Goal: Information Seeking & Learning: Learn about a topic

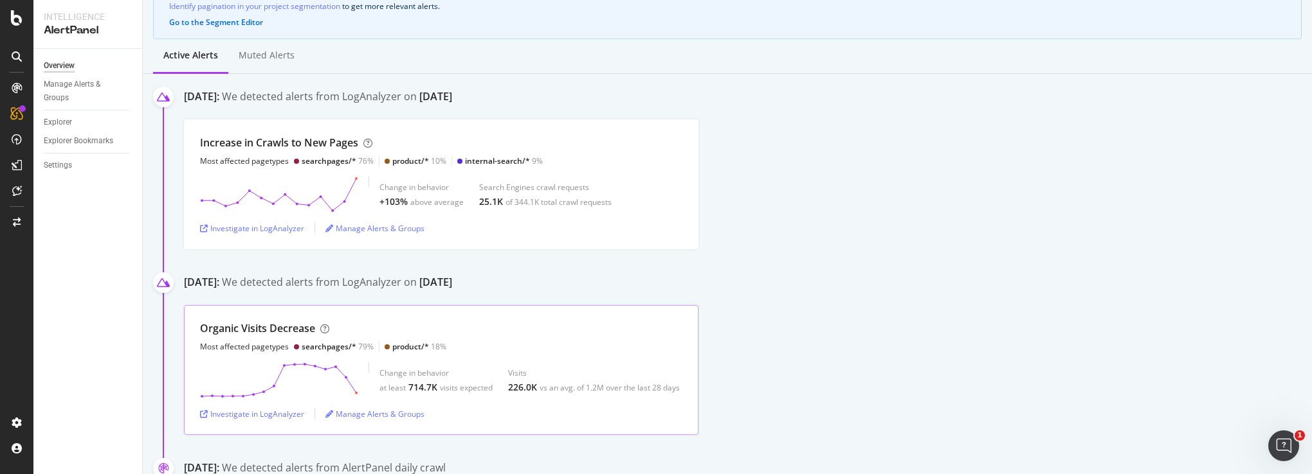
scroll to position [129, 0]
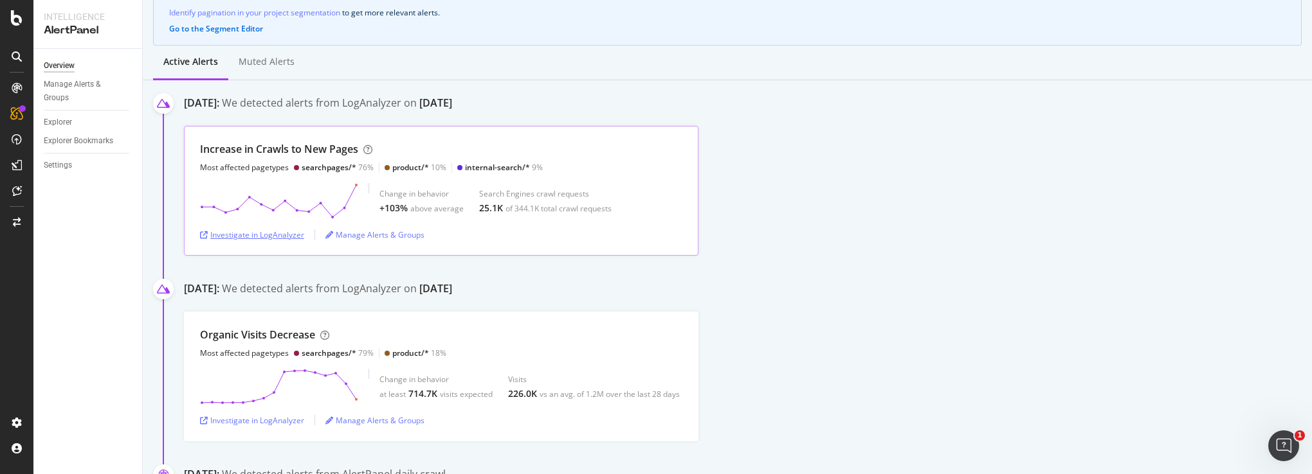
click at [280, 233] on div "Investigate in LogAnalyzer" at bounding box center [252, 235] width 104 height 11
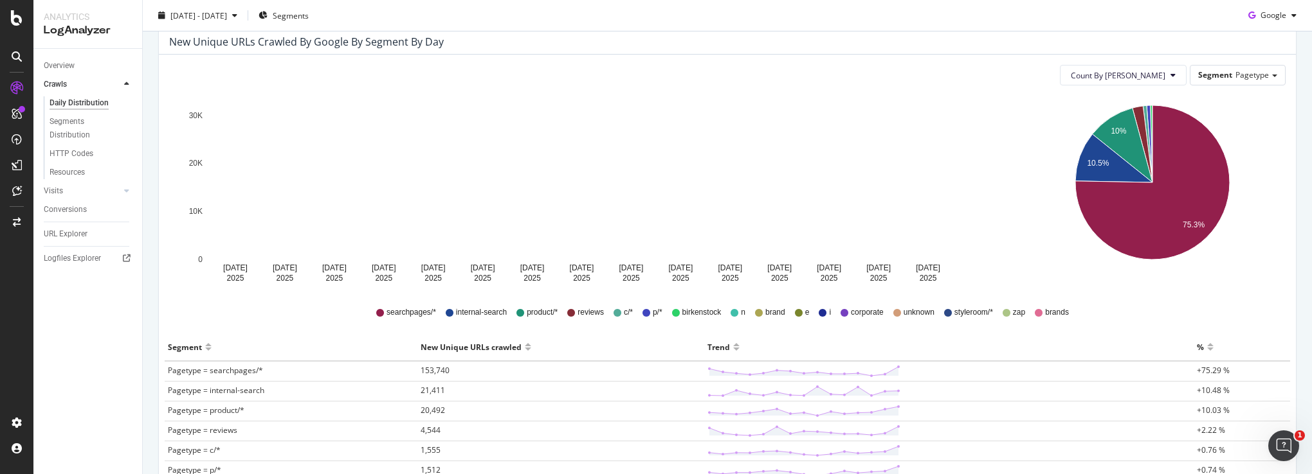
scroll to position [121, 0]
